Goal: Go to known website: Go to known website

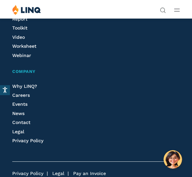
scroll to position [1633, 0]
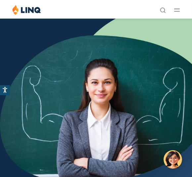
click at [179, 8] on button "Open Main Menu" at bounding box center [177, 9] width 6 height 7
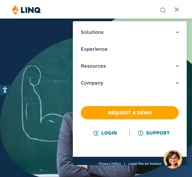
click at [112, 133] on link "Login" at bounding box center [105, 133] width 23 height 6
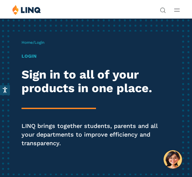
click at [23, 55] on h1 "Login" at bounding box center [96, 56] width 149 height 7
click at [29, 54] on h1 "Login" at bounding box center [96, 56] width 149 height 7
click at [27, 43] on link "Home" at bounding box center [27, 42] width 11 height 5
